Goal: Task Accomplishment & Management: Complete application form

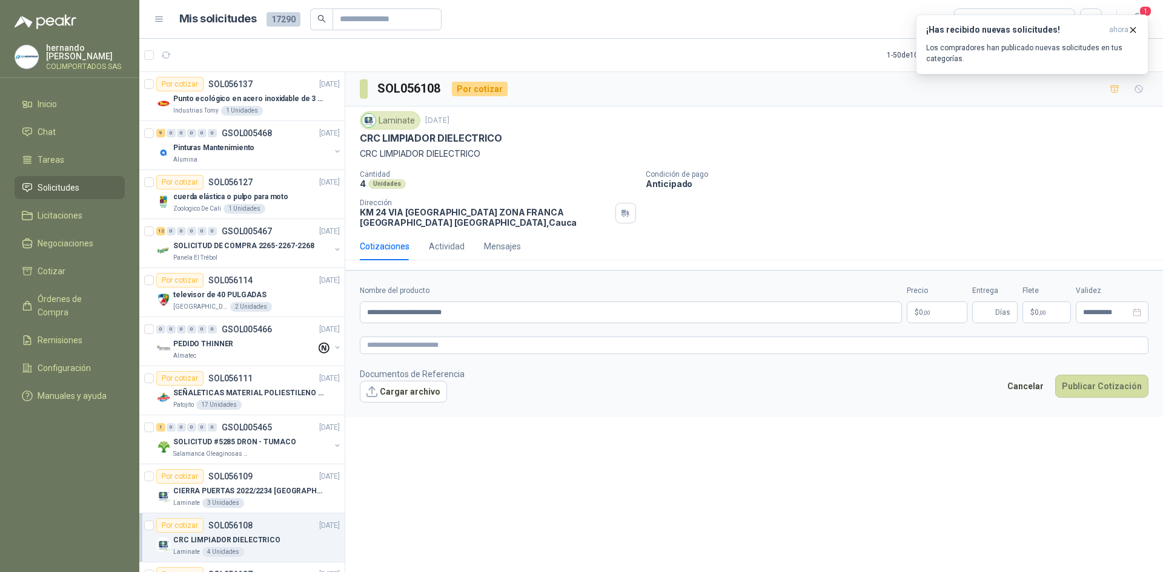
scroll to position [303, 0]
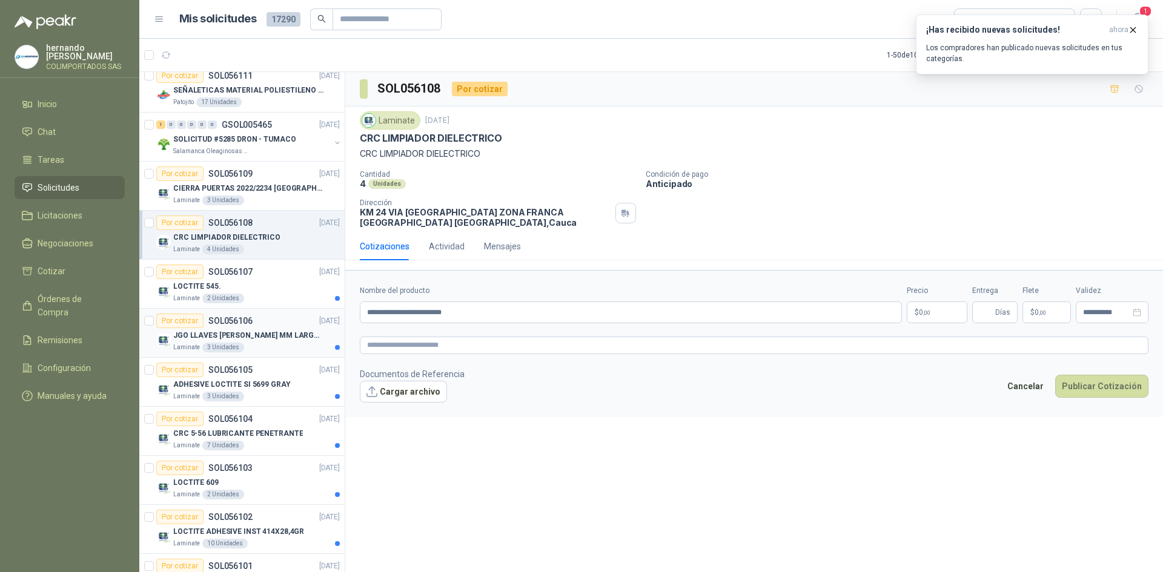
drag, startPoint x: 323, startPoint y: 310, endPoint x: 263, endPoint y: 309, distance: 60.0
click at [263, 309] on div "Por cotizar SOL056137 16/09/25 Punto ecológico en acero inoxidable de 3 puestos…" at bounding box center [651, 323] width 1024 height 505
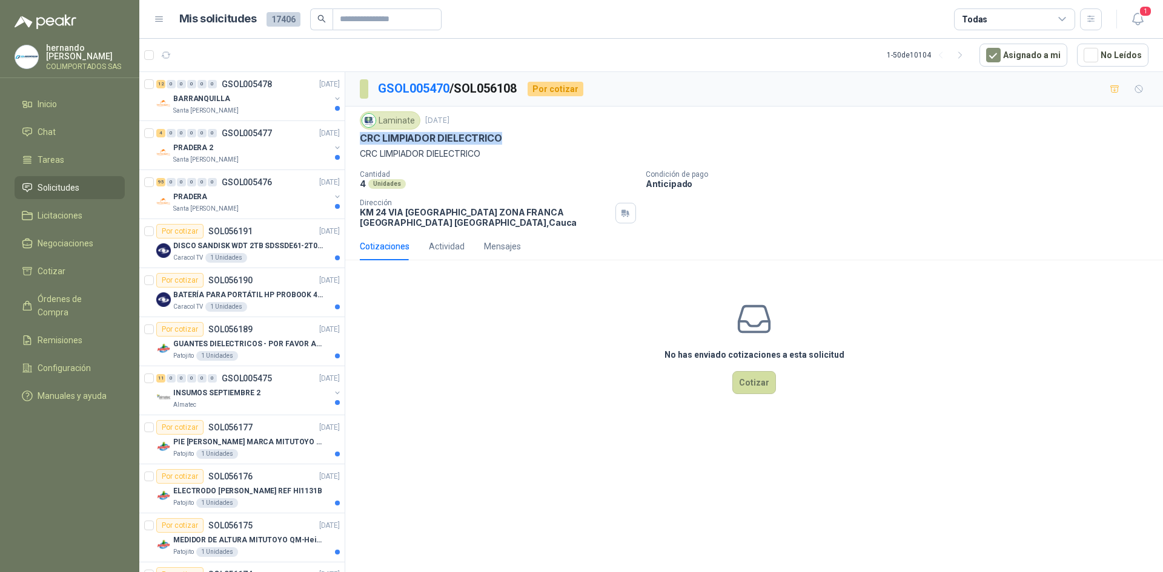
drag, startPoint x: 358, startPoint y: 139, endPoint x: 504, endPoint y: 139, distance: 146.0
click at [504, 139] on div "Laminate [DATE] CRC LIMPIADOR DIELECTRICO CRC LIMPIADOR DIELECTRICO Cantidad 4 …" at bounding box center [754, 170] width 818 height 126
click at [549, 141] on div "CRC LIMPIADOR DIELECTRICO" at bounding box center [754, 138] width 789 height 13
drag, startPoint x: 356, startPoint y: 138, endPoint x: 505, endPoint y: 144, distance: 149.7
click at [504, 144] on div "Laminate [DATE] CRC LIMPIADOR DIELECTRICO CRC LIMPIADOR DIELECTRICO Cantidad 4 …" at bounding box center [754, 170] width 818 height 126
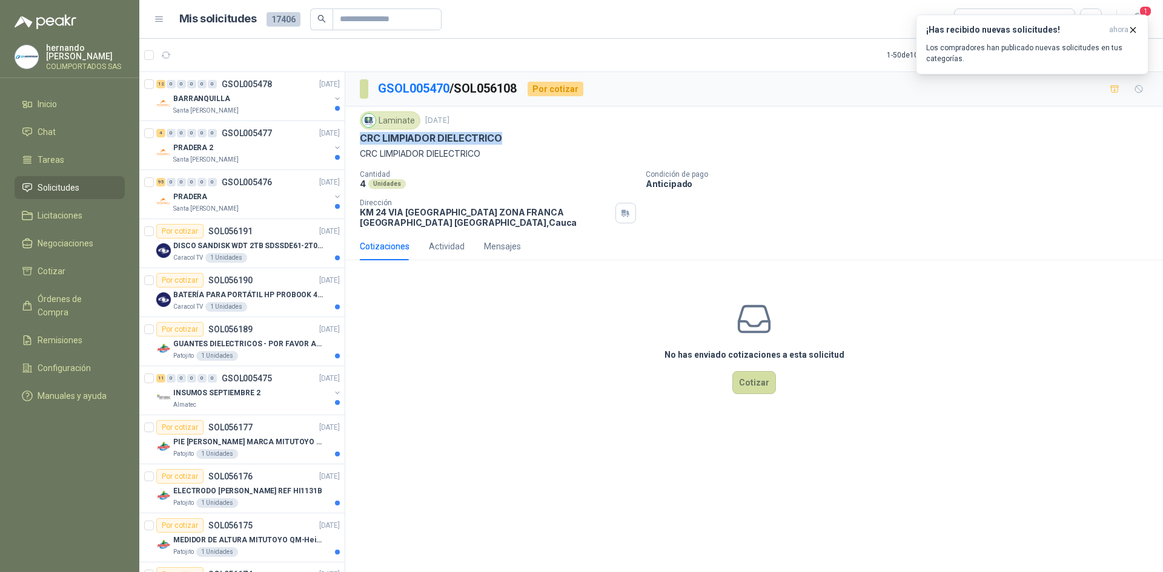
copy p "CRC LIMPIADOR DIELECTRICO"
click at [752, 385] on button "Cotizar" at bounding box center [754, 382] width 44 height 23
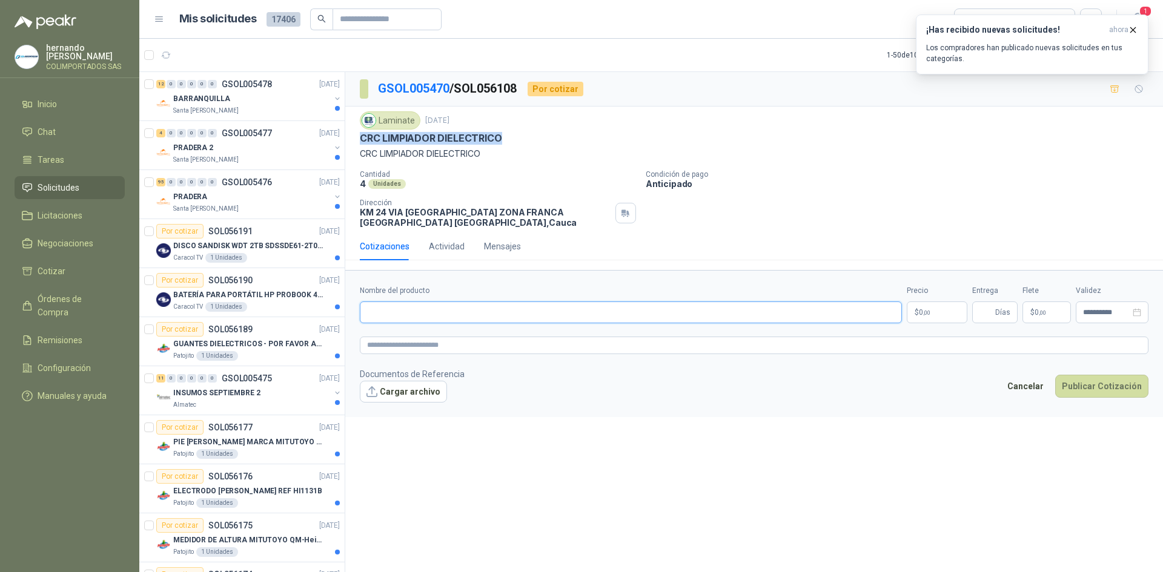
click at [417, 314] on input "Nombre del producto" at bounding box center [631, 313] width 542 height 22
drag, startPoint x: 362, startPoint y: 138, endPoint x: 540, endPoint y: 136, distance: 177.5
click at [540, 136] on div "CRC LIMPIADOR DIELECTRICO" at bounding box center [754, 138] width 789 height 13
copy p "CRC LIMPIADOR DIELECTRICO"
click at [389, 313] on input "Nombre del producto" at bounding box center [631, 313] width 542 height 22
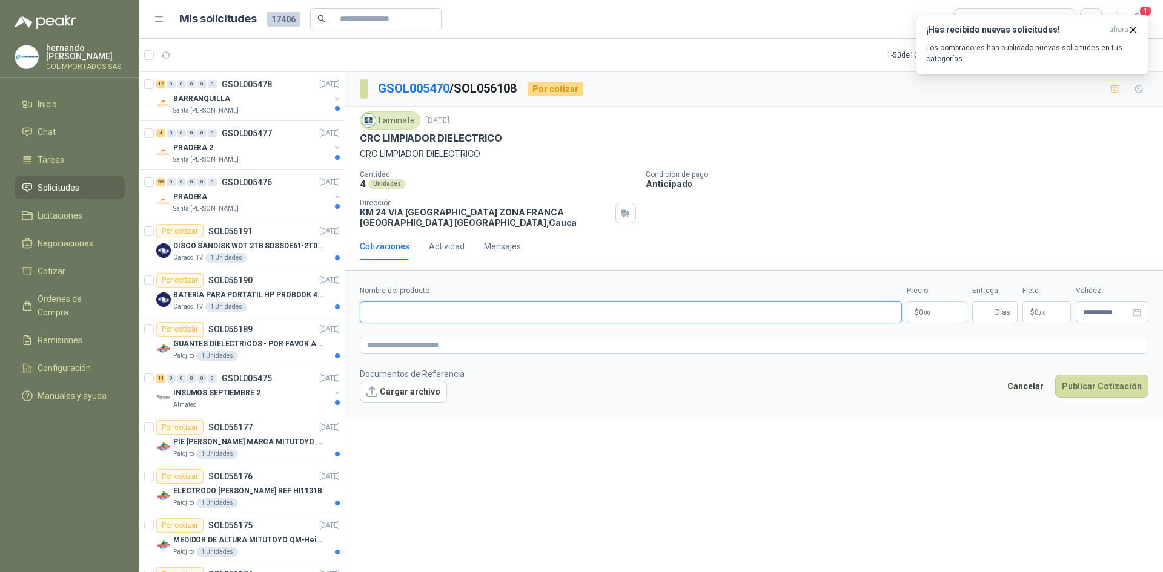
paste input "**********"
type input "**********"
click at [943, 311] on body "[PERSON_NAME] COLIMPORTADOS SAS Inicio Chat Tareas Solicitudes Licitaciones Neg…" at bounding box center [581, 286] width 1163 height 572
click at [1135, 28] on icon "button" at bounding box center [1133, 30] width 10 height 10
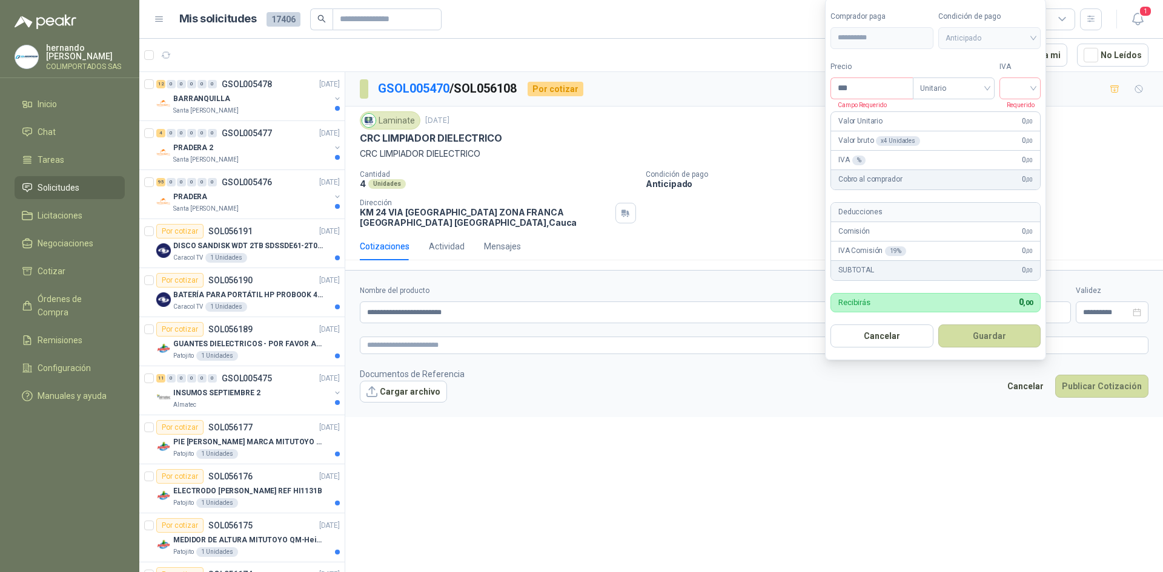
click at [932, 311] on body "[PERSON_NAME] COLIMPORTADOS SAS Inicio Chat Tareas Solicitudes Licitaciones Neg…" at bounding box center [581, 286] width 1163 height 572
click at [866, 85] on input "***" at bounding box center [872, 88] width 82 height 21
click at [949, 84] on span "Unitario" at bounding box center [953, 88] width 67 height 18
click at [943, 110] on div "Unitario" at bounding box center [956, 113] width 62 height 13
click at [1006, 85] on div at bounding box center [1020, 89] width 41 height 22
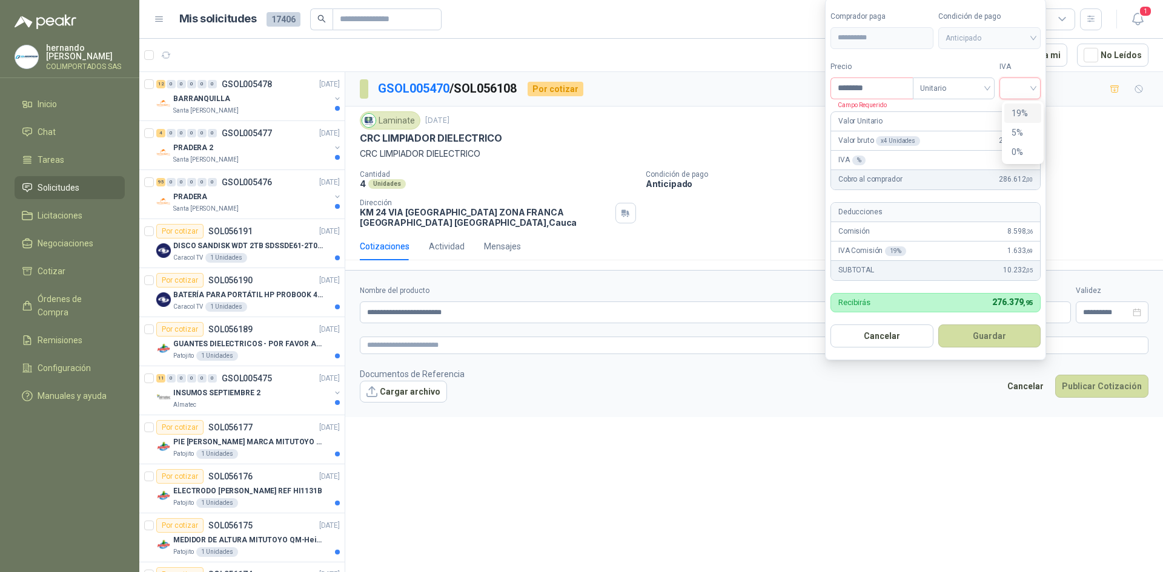
click at [1012, 113] on div "19%" at bounding box center [1023, 113] width 22 height 13
click at [886, 87] on input "********" at bounding box center [873, 88] width 84 height 21
click at [961, 34] on span "Anticipado" at bounding box center [992, 38] width 90 height 18
click at [976, 35] on span "Anticipado" at bounding box center [992, 38] width 90 height 18
click at [886, 332] on button "Cancelar" at bounding box center [883, 336] width 104 height 23
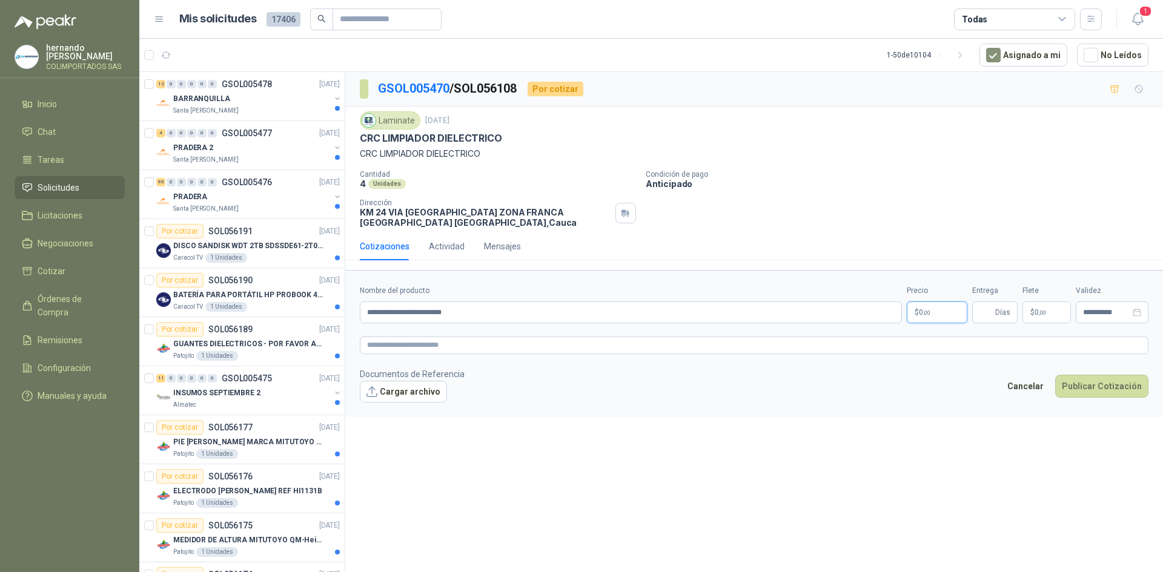
click at [927, 310] on body "[PERSON_NAME] COLIMPORTADOS SAS Inicio Chat Tareas Solicitudes Licitaciones Neg…" at bounding box center [581, 286] width 1163 height 572
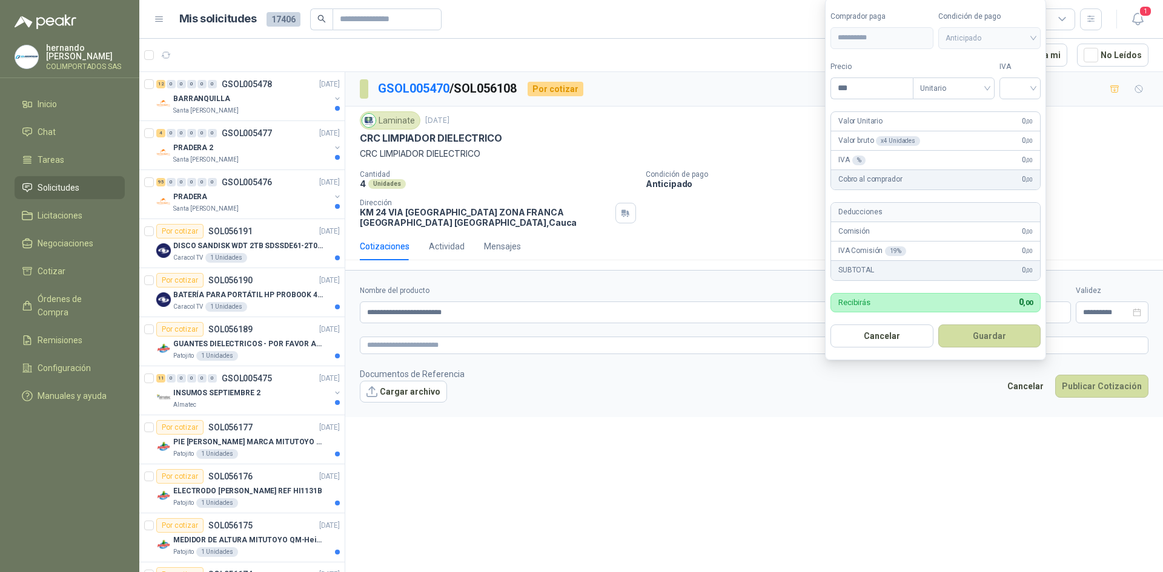
click at [972, 33] on span "Anticipado" at bounding box center [990, 38] width 88 height 18
drag, startPoint x: 972, startPoint y: 33, endPoint x: 986, endPoint y: 32, distance: 14.1
click at [978, 33] on span "Anticipado" at bounding box center [990, 38] width 88 height 18
click at [986, 32] on span "Anticipado" at bounding box center [990, 38] width 88 height 18
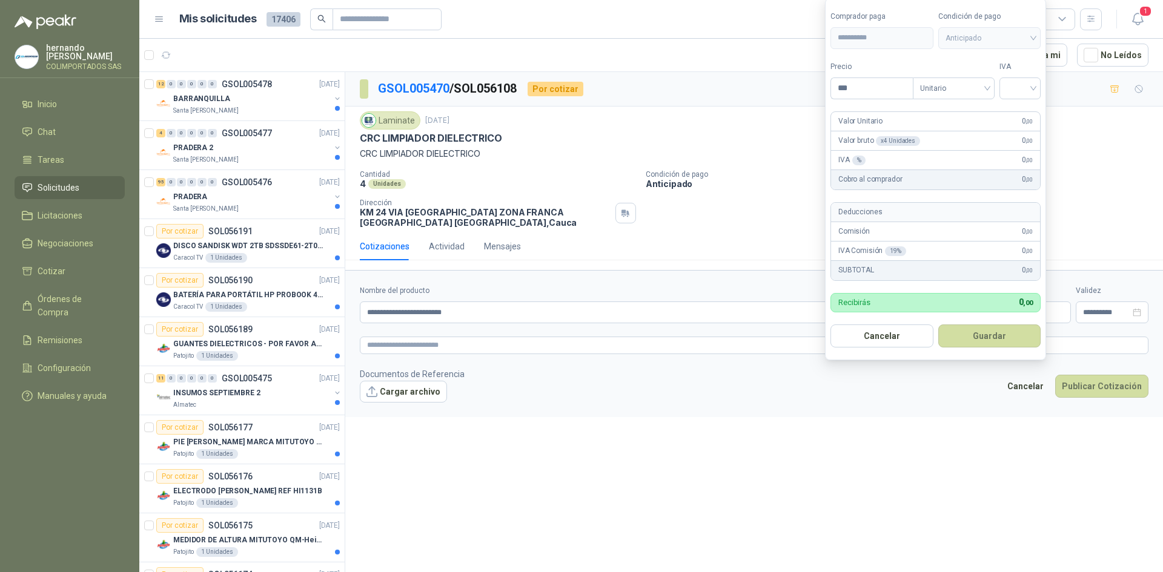
click at [986, 32] on span "Anticipado" at bounding box center [990, 38] width 88 height 18
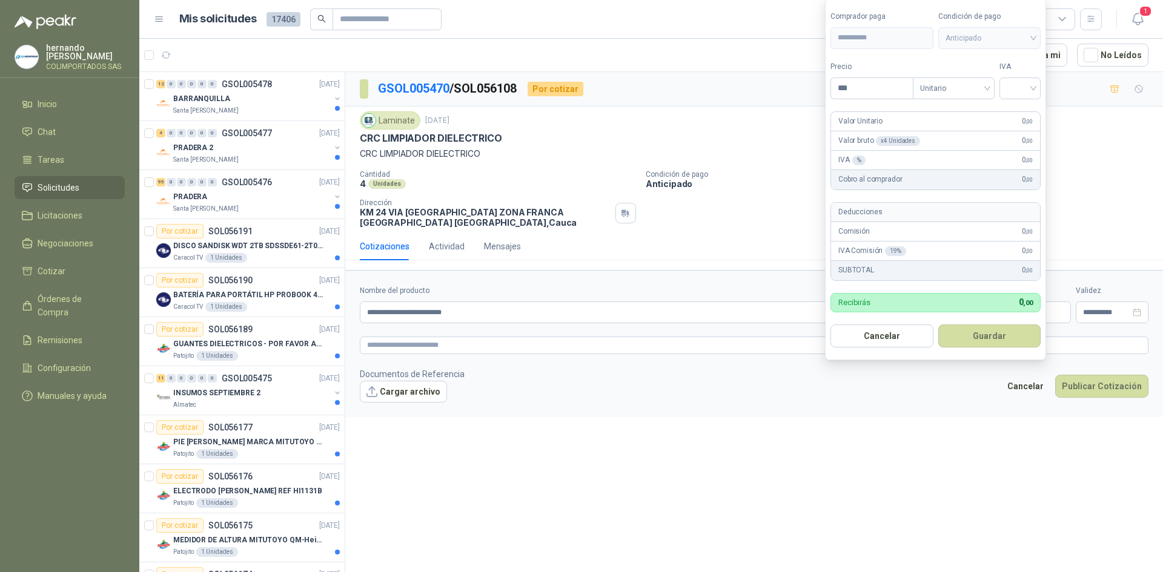
click at [986, 32] on span "Anticipado" at bounding box center [990, 38] width 88 height 18
click at [863, 86] on input "***" at bounding box center [872, 88] width 82 height 21
click at [951, 89] on span "Unitario" at bounding box center [953, 88] width 67 height 18
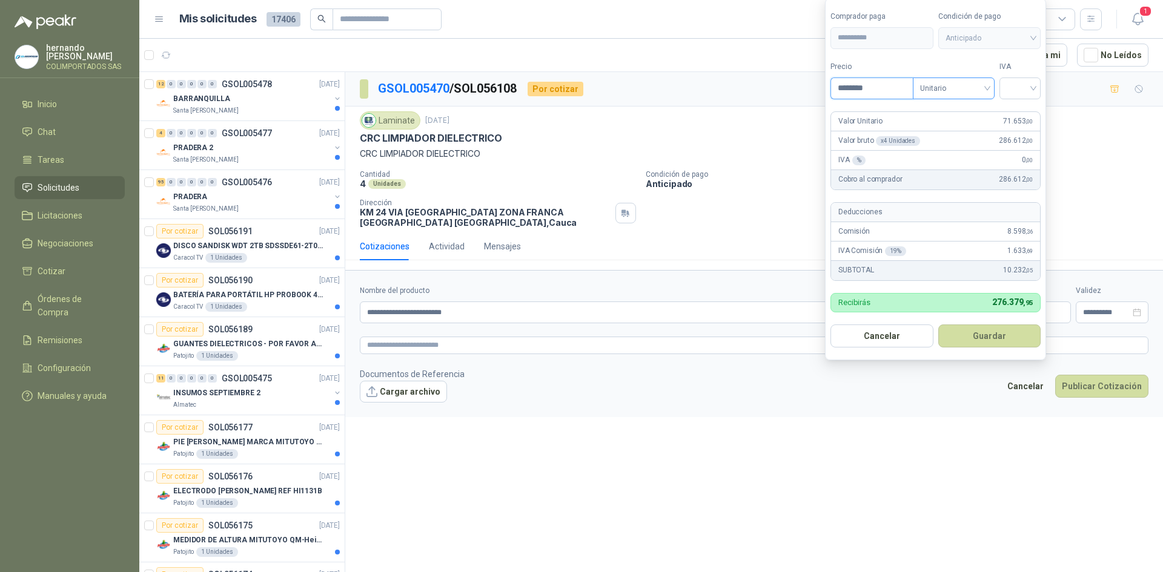
type input "********"
drag, startPoint x: 941, startPoint y: 113, endPoint x: 1003, endPoint y: 87, distance: 67.1
click at [941, 113] on div "Unitario" at bounding box center [956, 113] width 62 height 13
click at [1019, 82] on input "search" at bounding box center [1020, 87] width 27 height 18
click at [1023, 113] on div "19%" at bounding box center [1023, 113] width 22 height 13
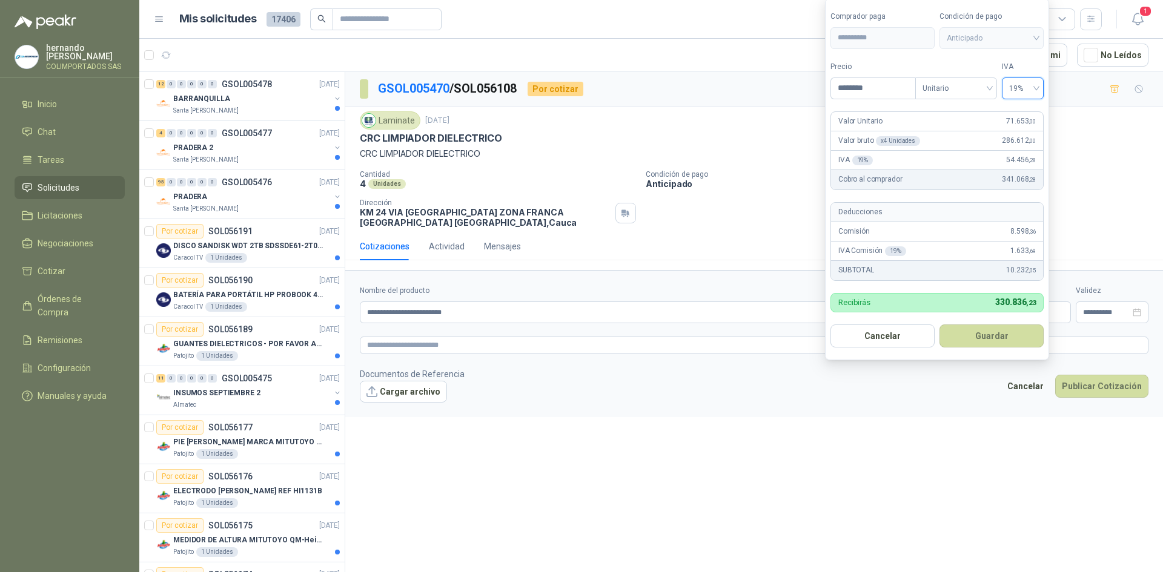
click at [991, 331] on button "Guardar" at bounding box center [992, 336] width 104 height 23
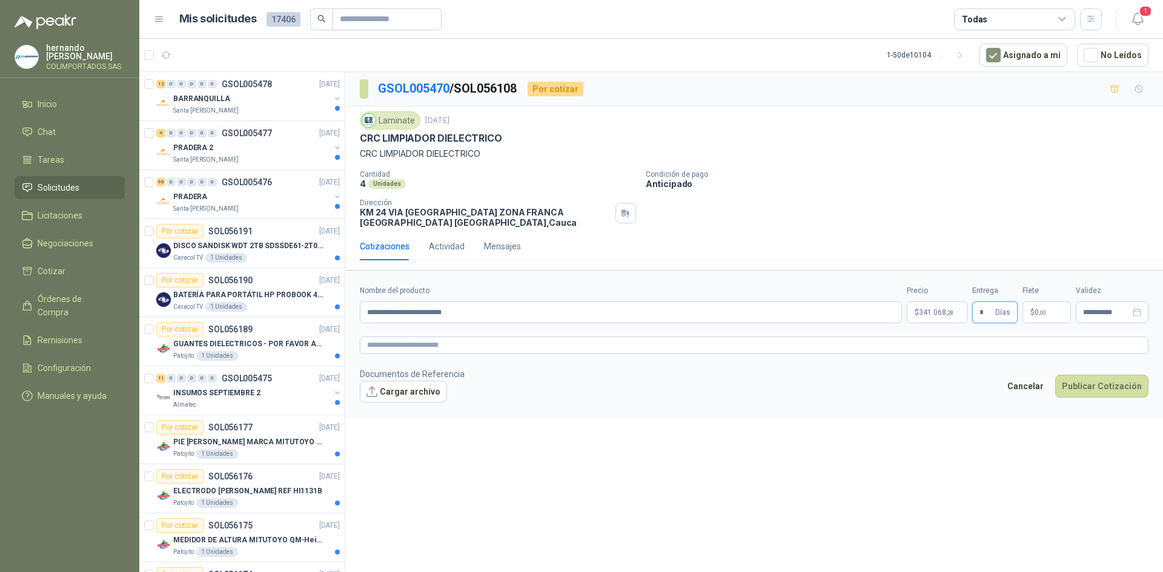
type input "*"
click at [1043, 316] on span ",00" at bounding box center [1042, 313] width 7 height 7
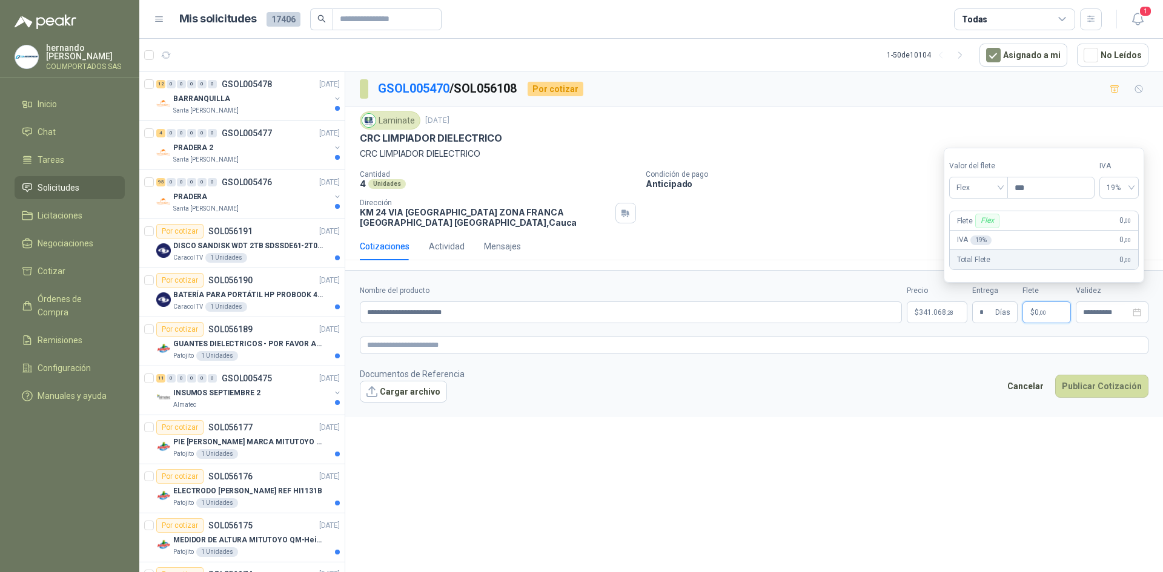
click at [1035, 332] on form "**********" at bounding box center [754, 343] width 818 height 147
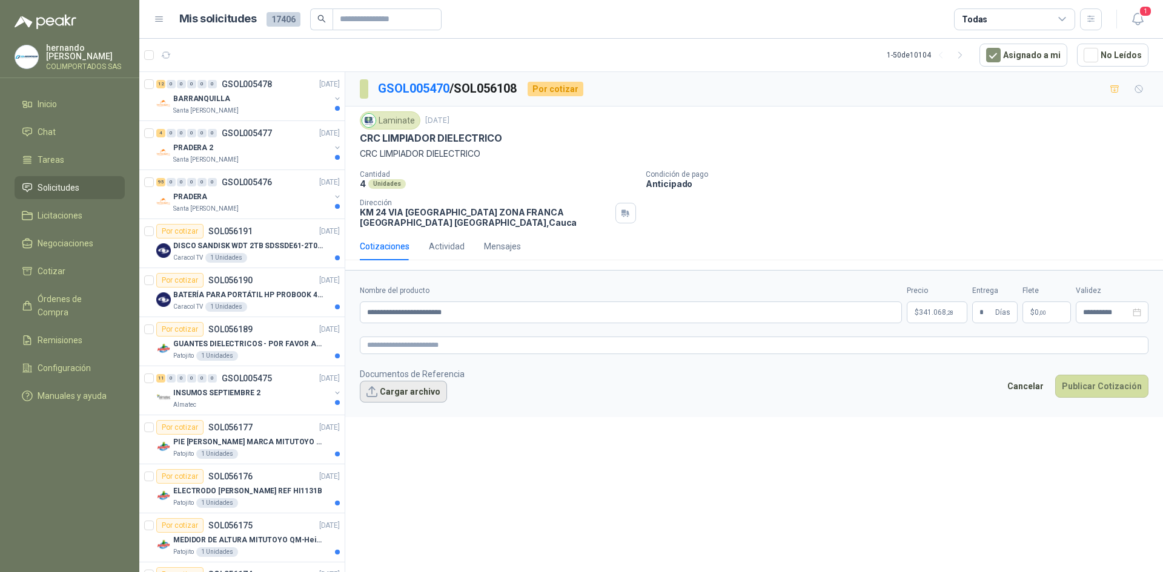
click at [379, 394] on button "Cargar archivo" at bounding box center [403, 392] width 87 height 22
click at [384, 395] on button "Cargar archivo" at bounding box center [403, 392] width 87 height 22
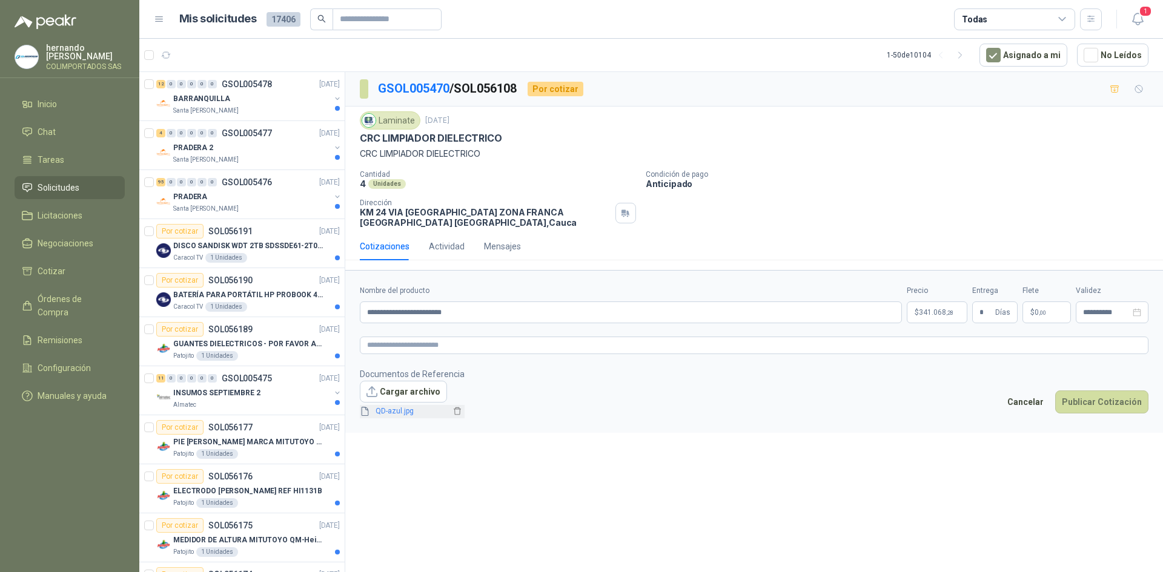
click at [392, 410] on link "QD-azul.jpg" at bounding box center [411, 412] width 80 height 12
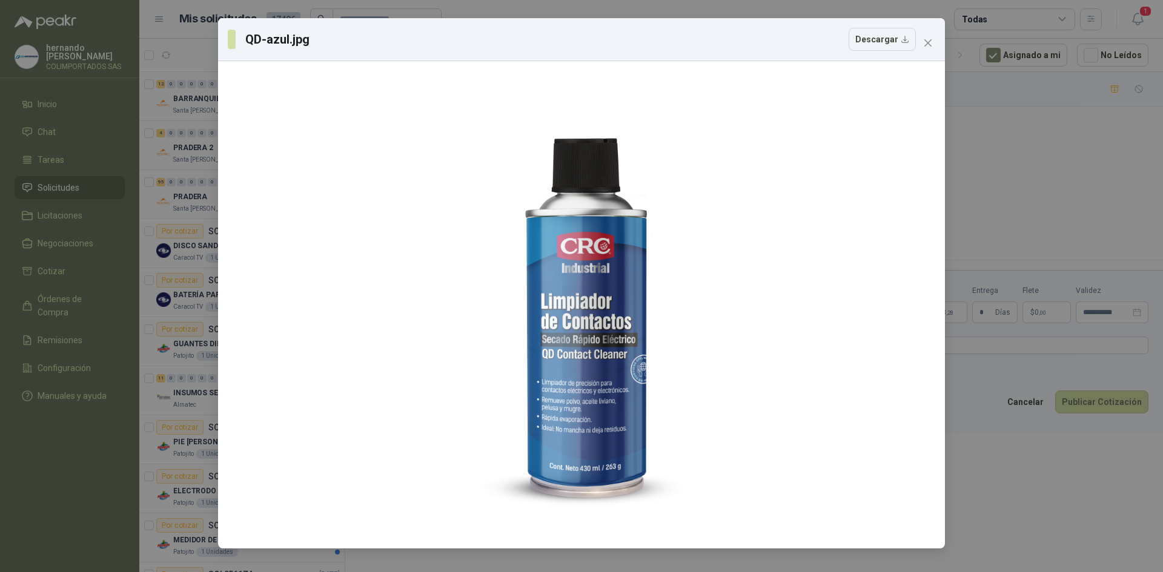
drag, startPoint x: 928, startPoint y: 44, endPoint x: 934, endPoint y: 55, distance: 12.5
click at [930, 45] on icon "close" at bounding box center [928, 43] width 10 height 10
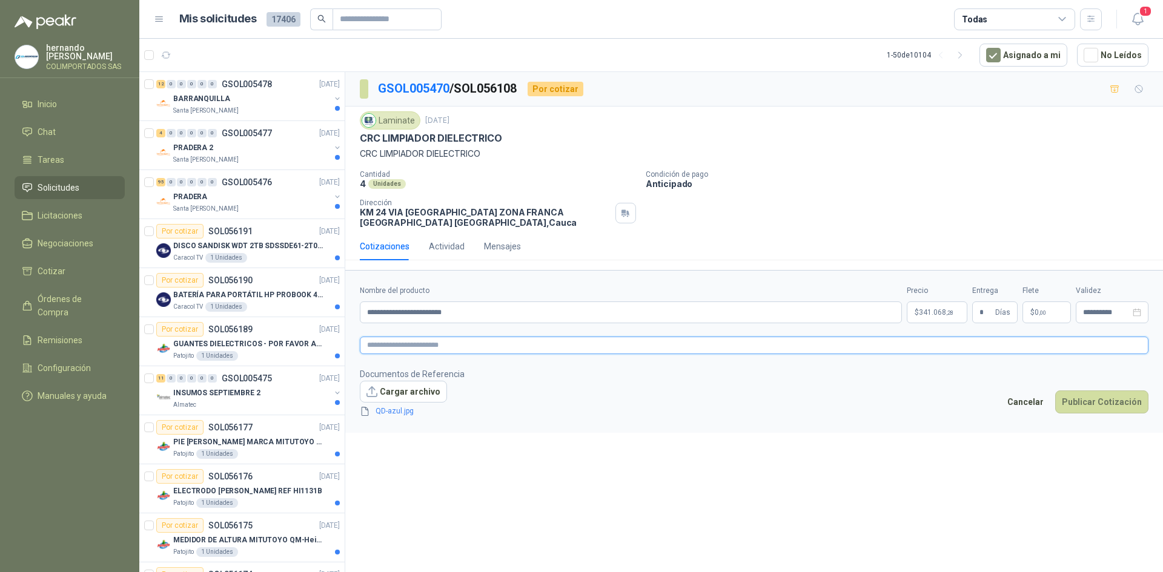
click at [443, 343] on textarea at bounding box center [754, 346] width 789 height 18
drag, startPoint x: 400, startPoint y: 314, endPoint x: 238, endPoint y: 314, distance: 162.3
click at [238, 314] on div "12 0 0 0 0 0 GSOL005478 [DATE] BARRANQUILLA Santa [PERSON_NAME] 4 0 0 0 0 0 GSO…" at bounding box center [651, 323] width 1024 height 505
click at [368, 348] on textarea at bounding box center [754, 346] width 789 height 18
paste textarea "**********"
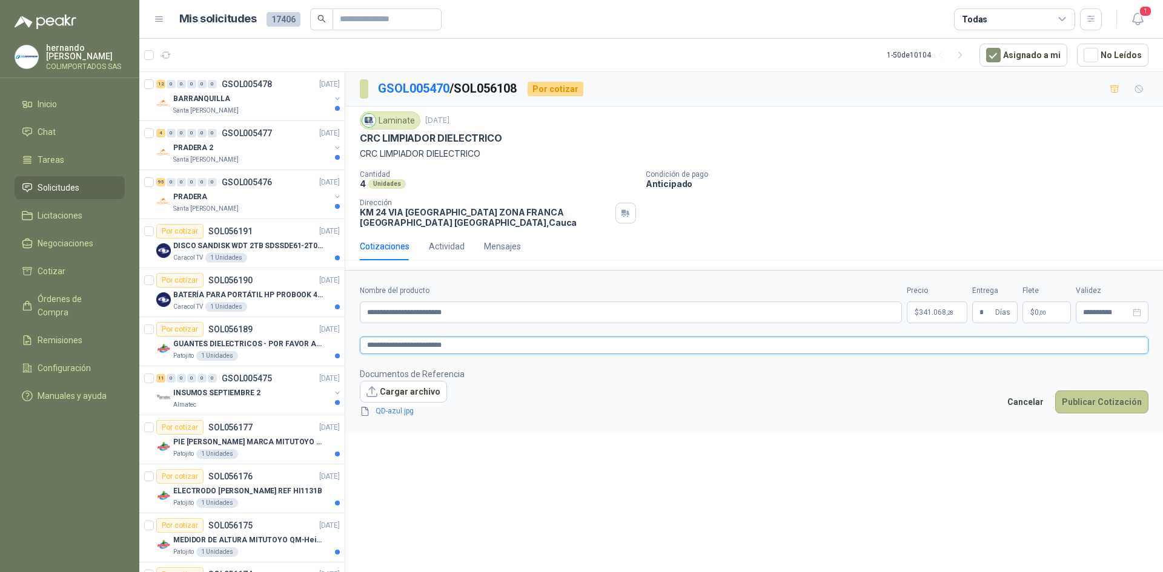
type textarea "**********"
click at [1103, 403] on button "Publicar Cotización" at bounding box center [1101, 402] width 93 height 23
